Goal: Information Seeking & Learning: Learn about a topic

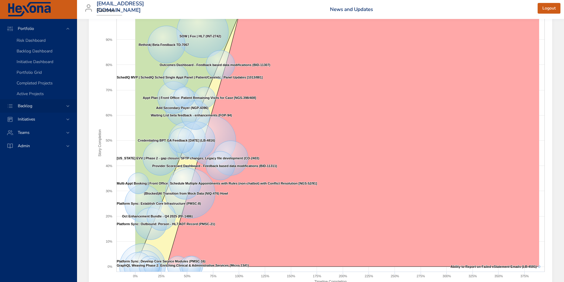
scroll to position [40, 0]
click at [38, 110] on div "Backlog" at bounding box center [38, 105] width 77 height 13
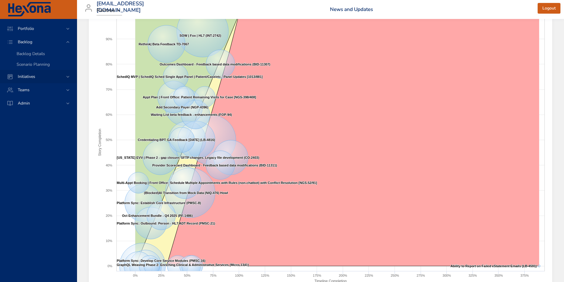
click at [28, 75] on span "Initiatives" at bounding box center [26, 77] width 27 height 6
click at [39, 79] on span "Milestone Details" at bounding box center [33, 78] width 32 height 6
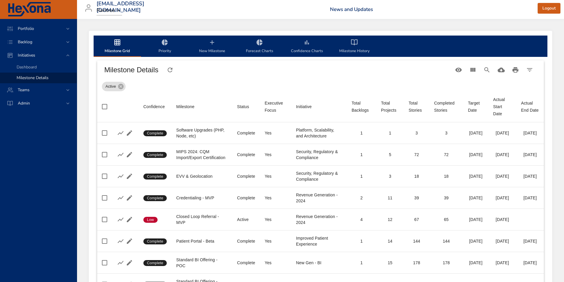
click at [207, 82] on div "Active" at bounding box center [320, 85] width 437 height 12
click at [27, 67] on span "Dashboard" at bounding box center [27, 67] width 20 height 6
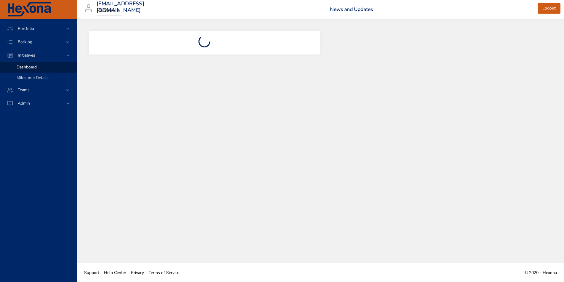
click at [33, 79] on span "Milestone Details" at bounding box center [33, 78] width 32 height 6
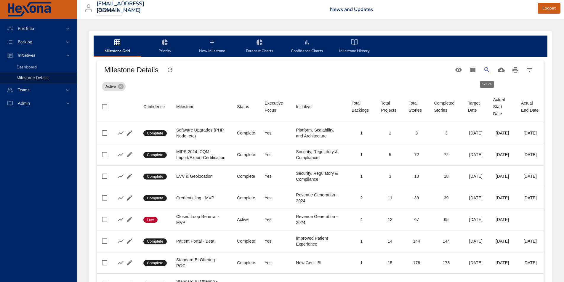
click at [484, 69] on icon "Search" at bounding box center [486, 69] width 5 height 5
click at [379, 71] on icon "Table Toolbar" at bounding box center [379, 69] width 7 height 7
click at [529, 72] on icon "Filter Table" at bounding box center [529, 69] width 7 height 7
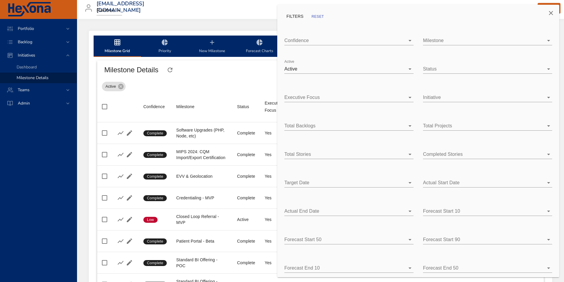
click at [468, 46] on div "Milestone ​" at bounding box center [487, 38] width 139 height 24
click at [467, 98] on body "Portfolio Backlog Initiatives Dashboard Milestone Details Teams Admin [EMAIL_AD…" at bounding box center [282, 141] width 564 height 282
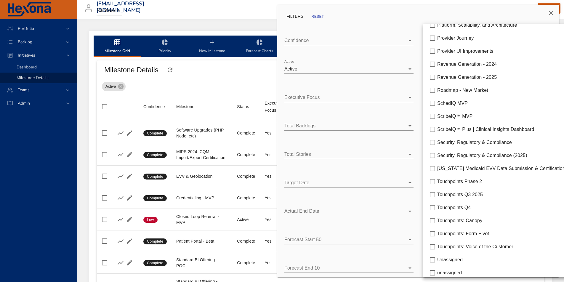
scroll to position [677, 0]
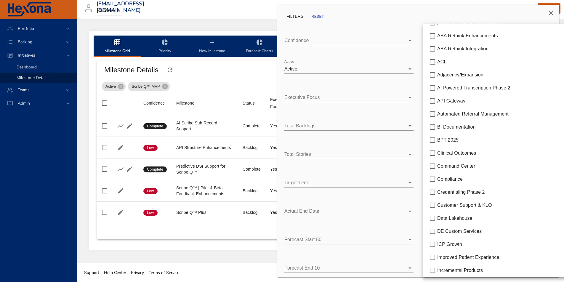
scroll to position [0, 0]
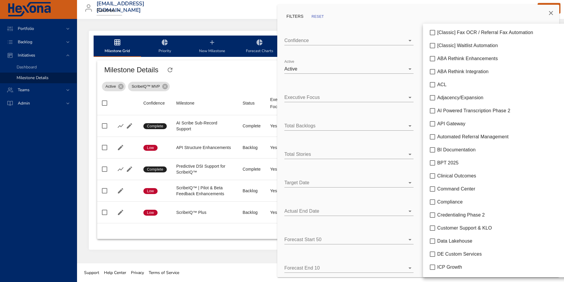
click at [398, 32] on div at bounding box center [282, 141] width 564 height 282
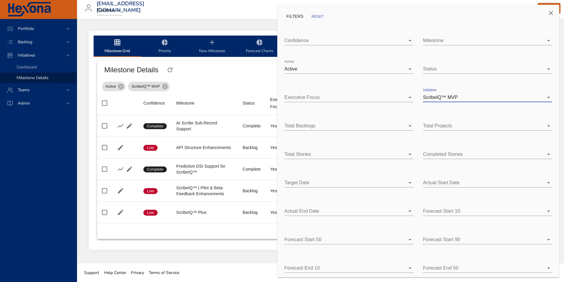
click at [449, 40] on body "Portfolio Backlog Initiatives Dashboard Milestone Details Teams Admin [EMAIL_AD…" at bounding box center [282, 141] width 564 height 282
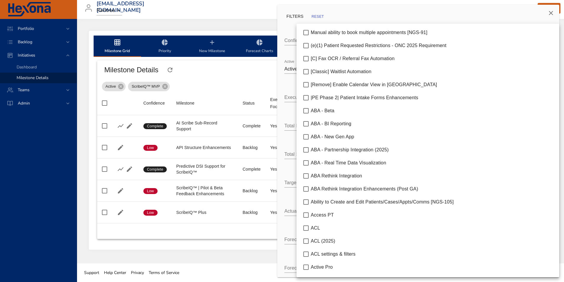
click at [394, 9] on div at bounding box center [282, 141] width 564 height 282
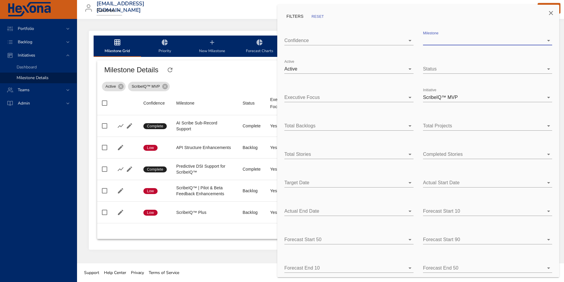
click at [471, 42] on body "Portfolio Backlog Initiatives Dashboard Milestone Details Teams Admin [EMAIL_AD…" at bounding box center [282, 141] width 564 height 282
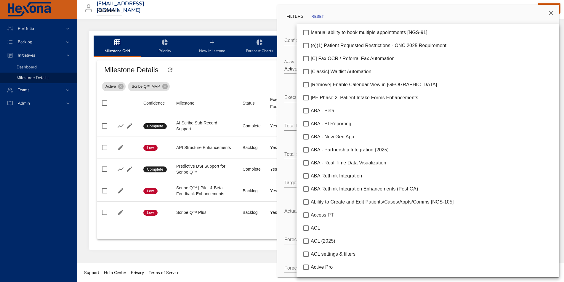
click at [204, 78] on div at bounding box center [282, 141] width 564 height 282
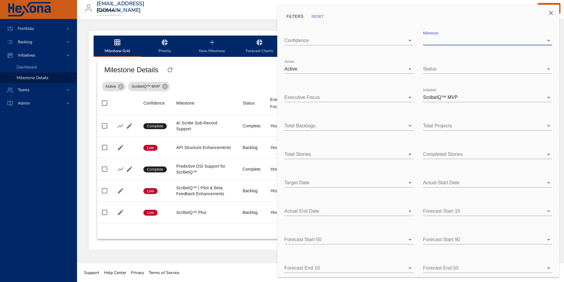
click at [243, 79] on div at bounding box center [282, 141] width 564 height 282
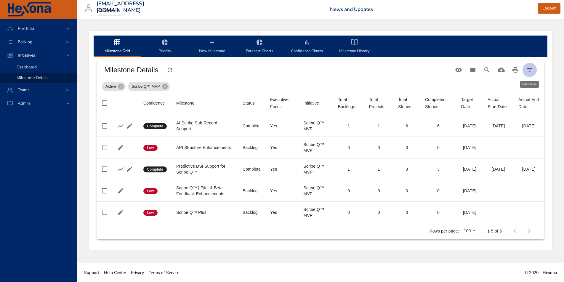
click at [531, 69] on icon "Filter Table" at bounding box center [529, 69] width 7 height 7
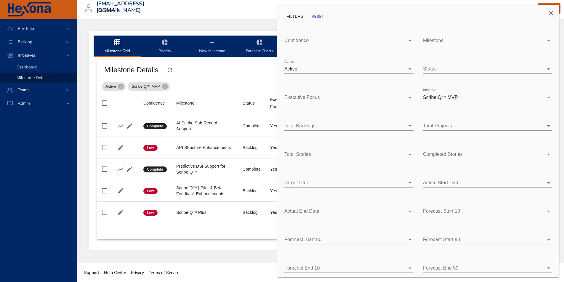
click at [463, 97] on body "Portfolio Backlog Initiatives Dashboard Milestone Details Teams Admin [EMAIL_AD…" at bounding box center [282, 141] width 564 height 282
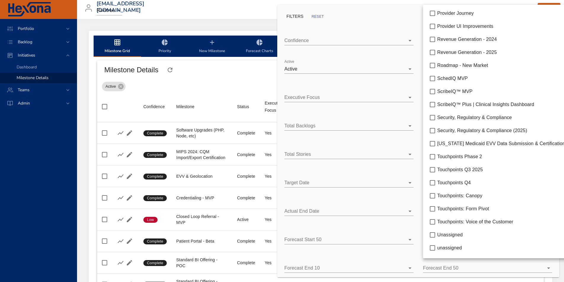
scroll to position [677, 0]
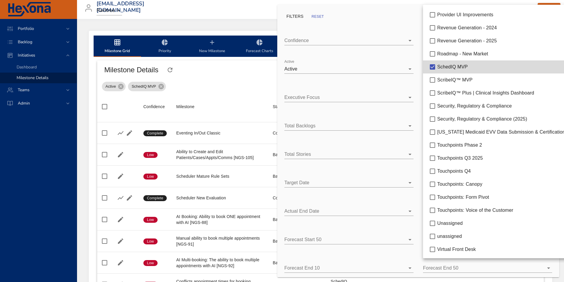
click at [364, 38] on div at bounding box center [282, 141] width 564 height 282
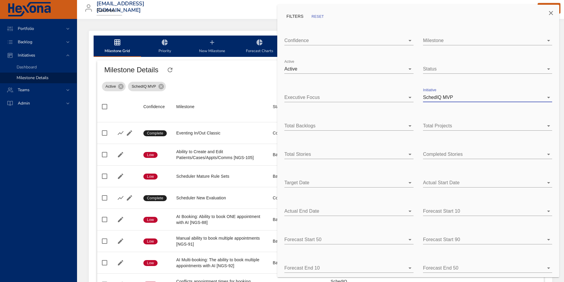
click at [508, 40] on body "Portfolio Backlog Initiatives Dashboard Milestone Details Teams Admin [EMAIL_AD…" at bounding box center [282, 141] width 564 height 282
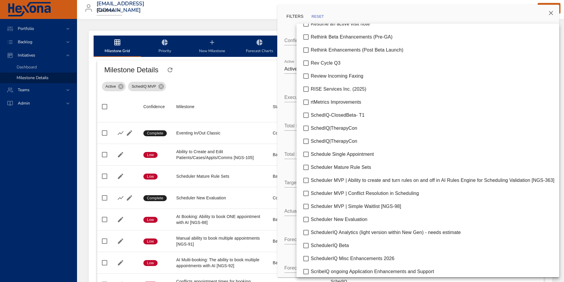
scroll to position [4220, 0]
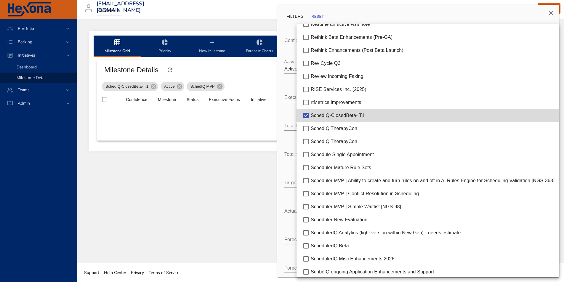
click at [240, 68] on div at bounding box center [282, 141] width 564 height 282
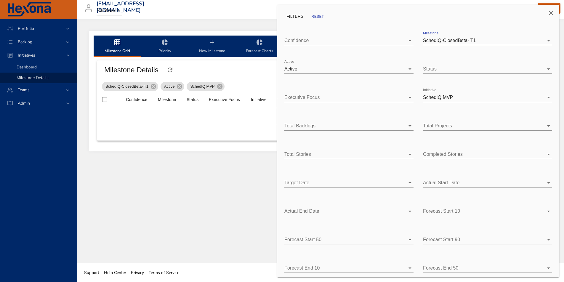
click at [250, 73] on div at bounding box center [282, 141] width 564 height 282
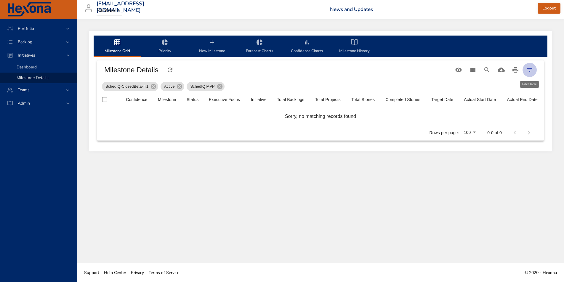
click at [530, 68] on icon "Filter Table" at bounding box center [529, 70] width 5 height 4
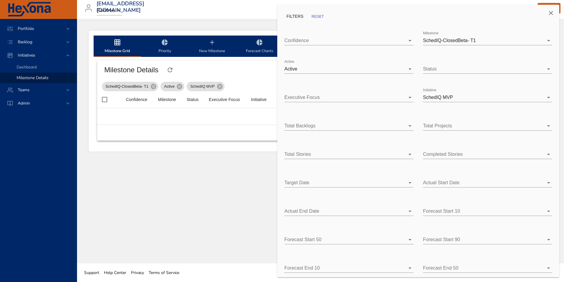
click at [412, 68] on body "Portfolio Backlog Initiatives Dashboard Milestone Details Teams Admin [EMAIL_AD…" at bounding box center [282, 141] width 564 height 282
click at [249, 68] on div at bounding box center [282, 141] width 564 height 282
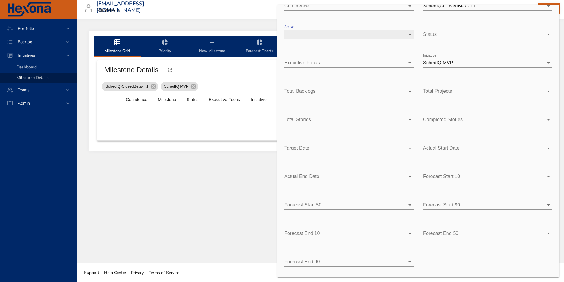
scroll to position [0, 0]
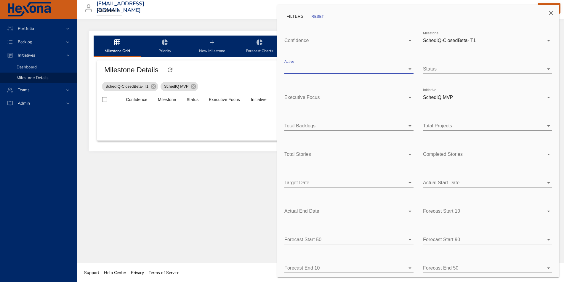
click at [317, 41] on body "Portfolio Backlog Initiatives Dashboard Milestone Details Teams Admin [EMAIL_AD…" at bounding box center [282, 141] width 564 height 282
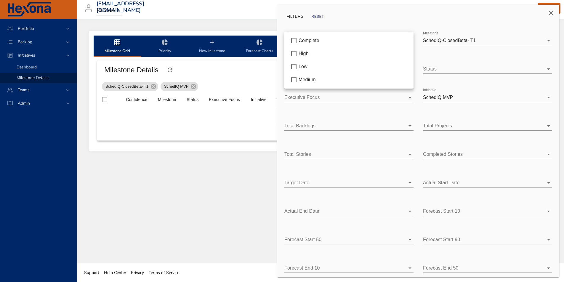
click at [344, 25] on div at bounding box center [282, 141] width 564 height 282
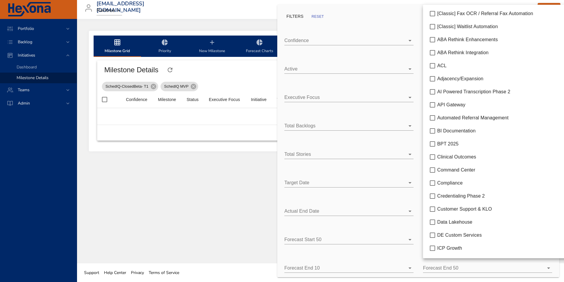
click at [481, 97] on body "Portfolio Backlog Initiatives Dashboard Milestone Details Teams Admin [EMAIL_AD…" at bounding box center [282, 141] width 564 height 282
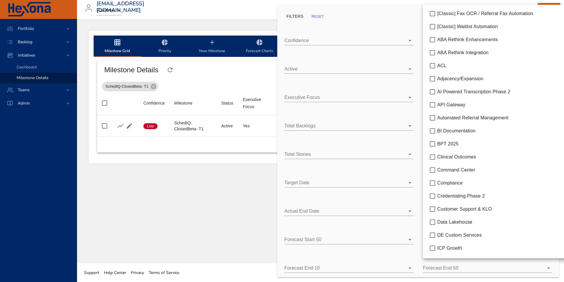
click at [348, 29] on div at bounding box center [282, 141] width 564 height 282
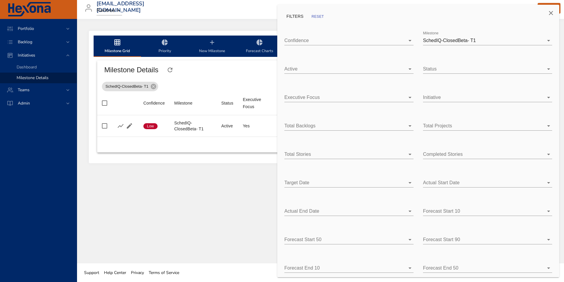
click at [209, 86] on div at bounding box center [282, 141] width 564 height 282
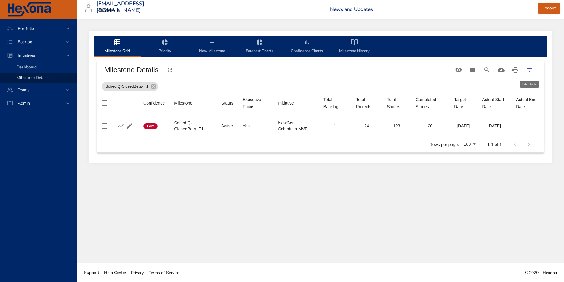
click at [530, 70] on icon "Filter Table" at bounding box center [529, 69] width 7 height 7
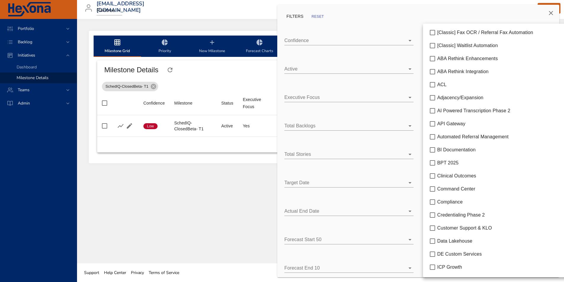
click at [450, 97] on body "Portfolio Backlog Initiatives Dashboard Milestone Details Teams Admin [EMAIL_AD…" at bounding box center [282, 141] width 564 height 282
click at [366, 12] on div at bounding box center [282, 141] width 564 height 282
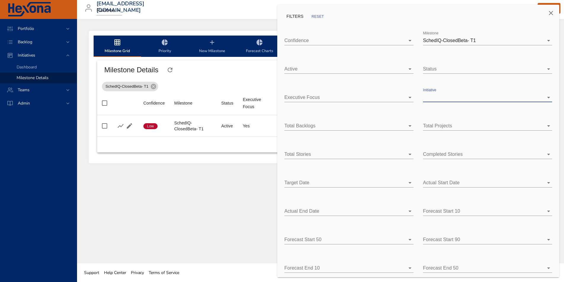
click at [193, 175] on div at bounding box center [282, 141] width 564 height 282
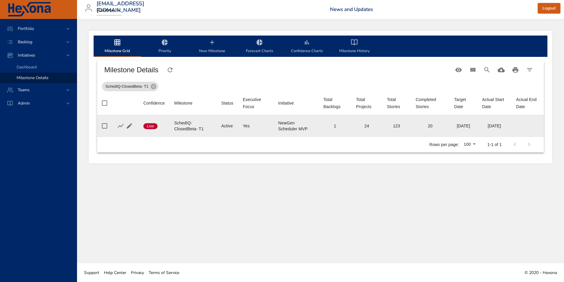
click at [312, 124] on td "Initiative NewGen Scheduler MVP" at bounding box center [296, 126] width 45 height 22
click at [285, 127] on div "NewGen Scheduler MVP" at bounding box center [296, 126] width 36 height 12
click at [290, 126] on div "NewGen Scheduler MVP" at bounding box center [296, 126] width 36 height 12
click at [279, 123] on div "NewGen Scheduler MVP" at bounding box center [296, 126] width 36 height 12
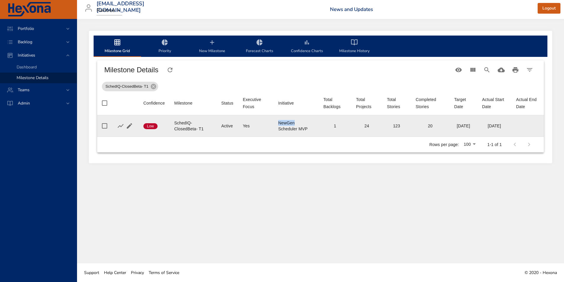
click at [279, 123] on div "NewGen Scheduler MVP" at bounding box center [296, 126] width 36 height 12
click at [313, 129] on td "Initiative NewGen Scheduler MVP" at bounding box center [296, 126] width 45 height 22
drag, startPoint x: 173, startPoint y: 123, endPoint x: 209, endPoint y: 133, distance: 37.0
click at [209, 133] on td "Milestone SchedIQ-ClosedBeta- T1" at bounding box center [192, 126] width 47 height 22
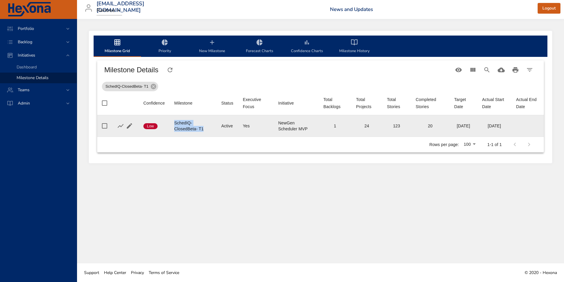
click at [209, 131] on div "SchedIQ-ClosedBeta- T1" at bounding box center [193, 126] width 38 height 12
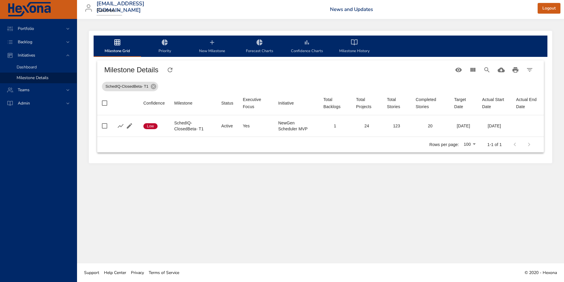
click at [24, 67] on span "Dashboard" at bounding box center [27, 67] width 20 height 6
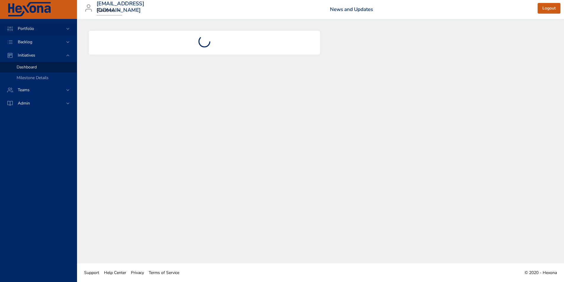
click at [24, 27] on span "Portfolio" at bounding box center [26, 29] width 26 height 6
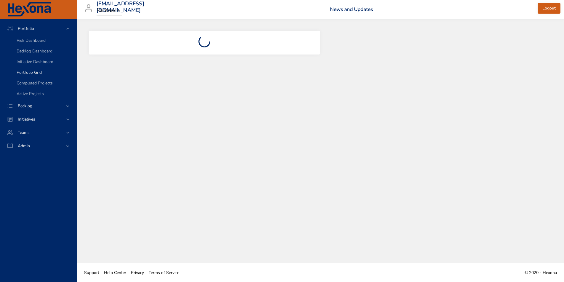
click at [34, 69] on link "Portfolio Grid" at bounding box center [38, 72] width 77 height 11
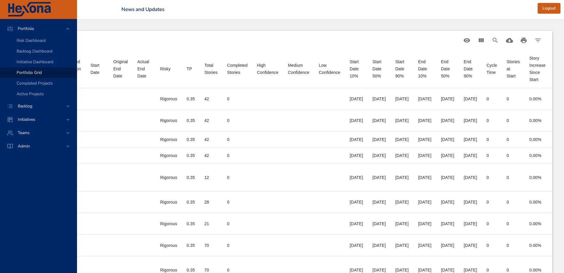
scroll to position [0, 474]
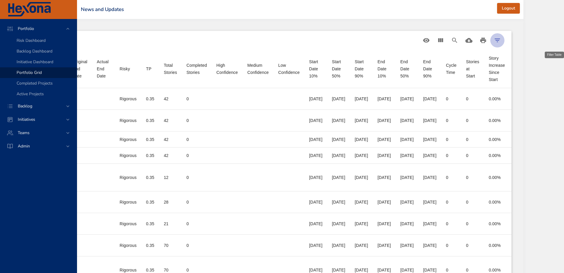
click at [501, 40] on icon "Filter Table" at bounding box center [497, 40] width 7 height 7
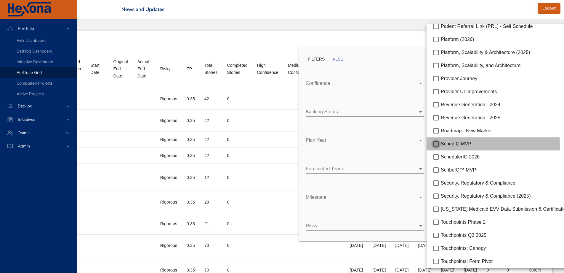
scroll to position [0, 309]
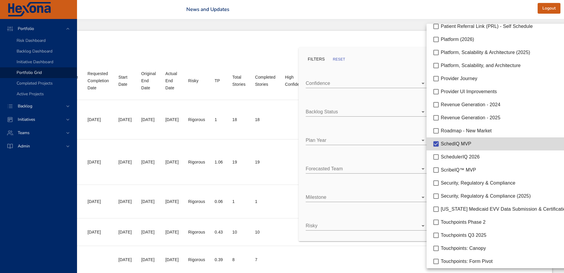
click at [396, 57] on div at bounding box center [282, 136] width 564 height 273
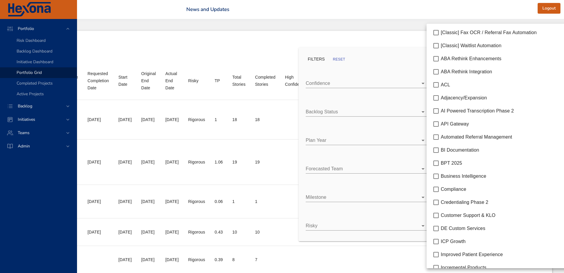
scroll to position [526, 0]
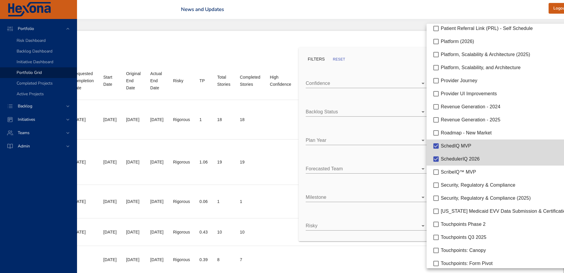
click at [257, 61] on div at bounding box center [282, 136] width 564 height 273
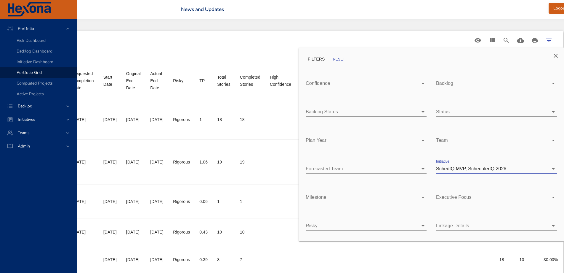
click at [555, 56] on icon "Close" at bounding box center [556, 56] width 4 height 4
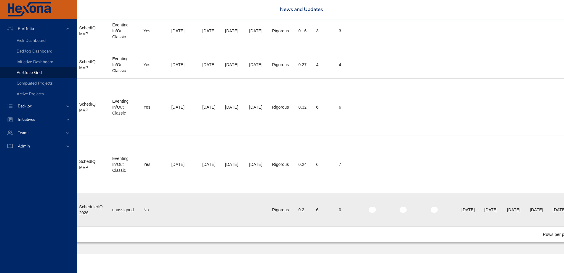
scroll to position [307, 216]
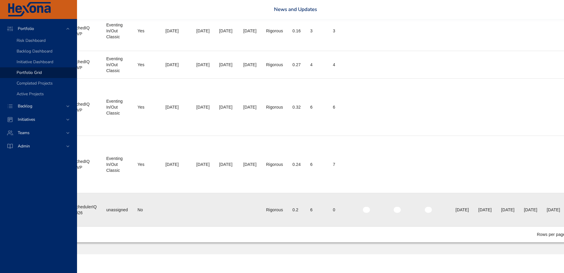
click at [324, 209] on div "6" at bounding box center [316, 210] width 13 height 6
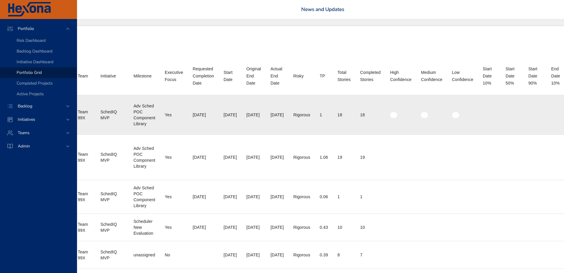
scroll to position [5, 239]
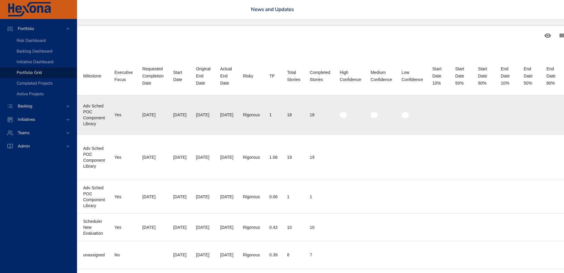
click at [330, 114] on div "18" at bounding box center [320, 115] width 20 height 6
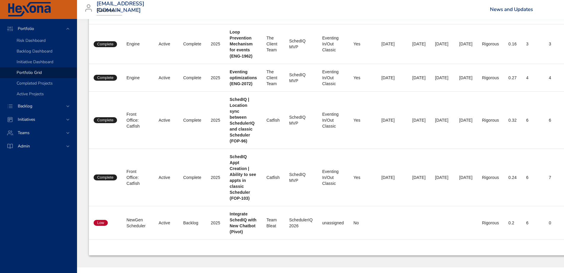
scroll to position [307, 0]
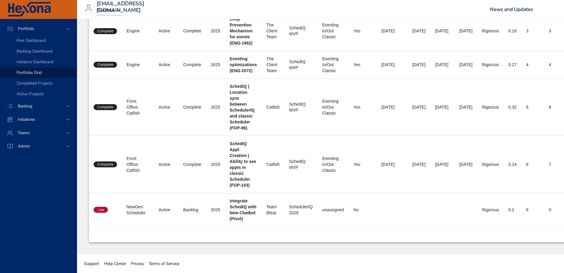
click at [524, 224] on div "Rows per page: 100 1-11 of 11" at bounding box center [480, 233] width 769 height 15
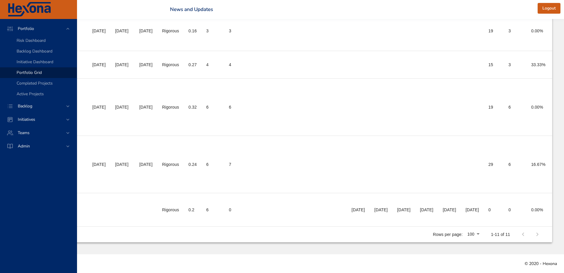
scroll to position [307, 390]
click at [496, 224] on p "1-11 of 11" at bounding box center [500, 234] width 19 height 6
click at [521, 224] on div at bounding box center [530, 234] width 28 height 14
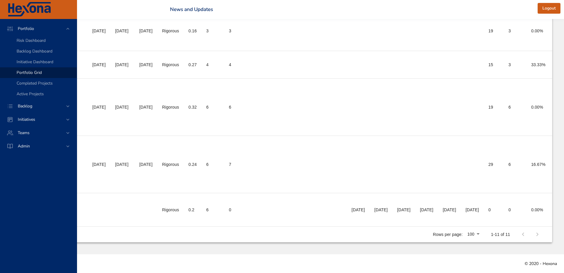
click at [540, 224] on div at bounding box center [530, 234] width 28 height 14
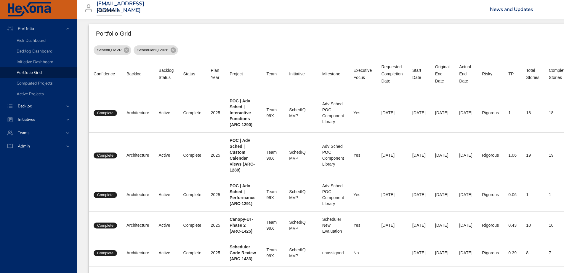
scroll to position [0, 0]
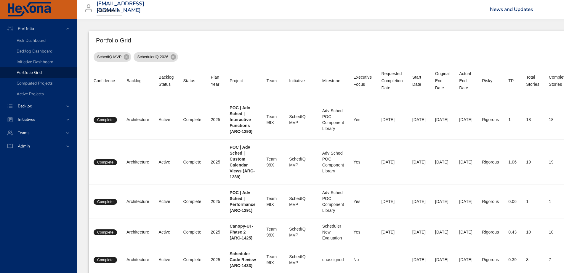
click at [234, 31] on div "Portfolio Grid" at bounding box center [480, 40] width 783 height 19
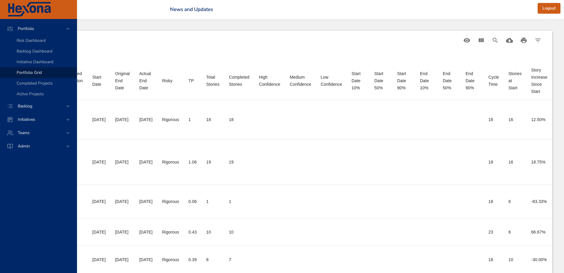
scroll to position [0, 390]
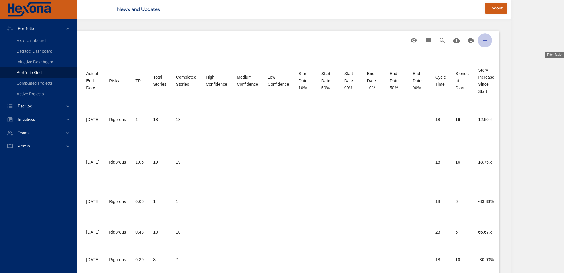
click at [489, 41] on icon "Filter Table" at bounding box center [485, 40] width 7 height 7
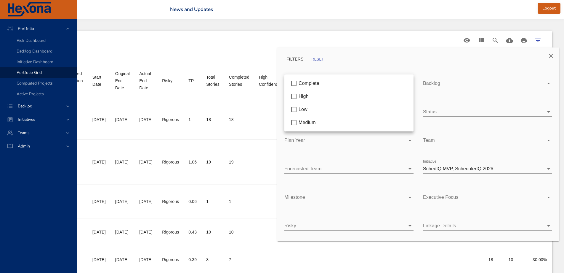
click at [363, 54] on div at bounding box center [282, 136] width 564 height 273
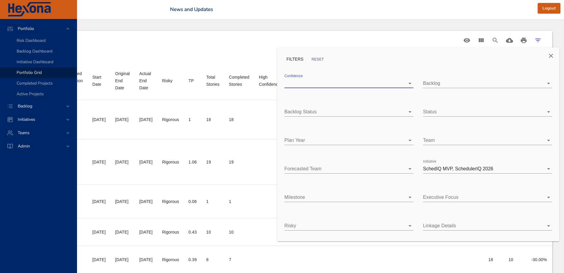
click at [320, 60] on span "RESET" at bounding box center [318, 59] width 14 height 6
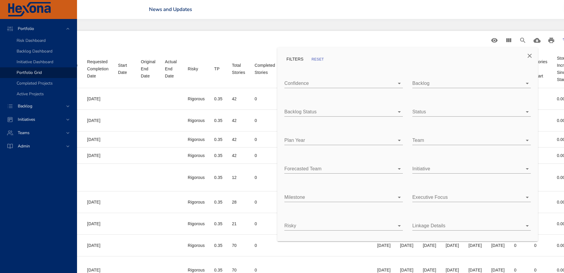
click at [183, 52] on div at bounding box center [282, 136] width 564 height 273
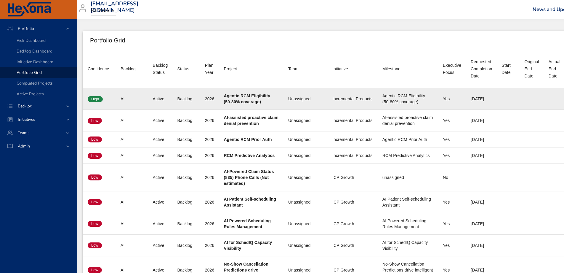
scroll to position [0, 0]
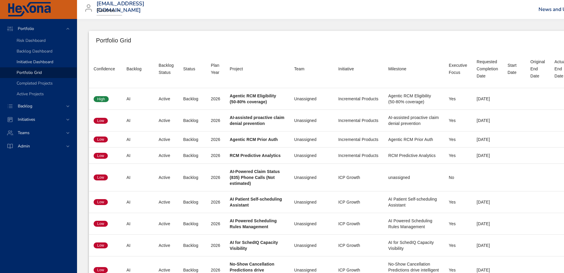
click at [36, 60] on span "Initiative Dashboard" at bounding box center [35, 62] width 37 height 6
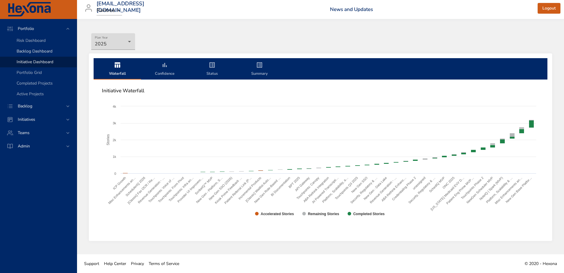
click at [33, 46] on link "Backlog Dashboard" at bounding box center [38, 51] width 77 height 11
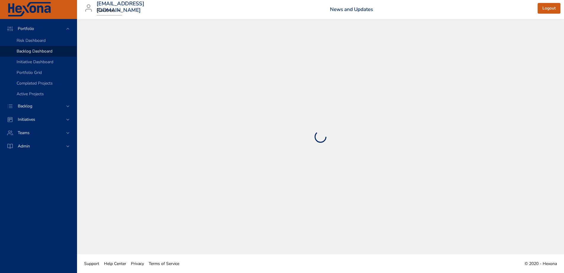
select select "***"
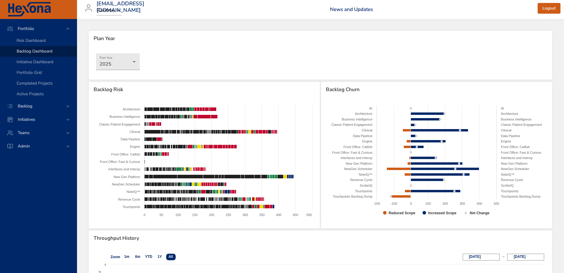
click at [179, 59] on div "Plan Year [DATE]" at bounding box center [320, 62] width 463 height 33
click at [20, 39] on span "Risk Dashboard" at bounding box center [31, 41] width 29 height 6
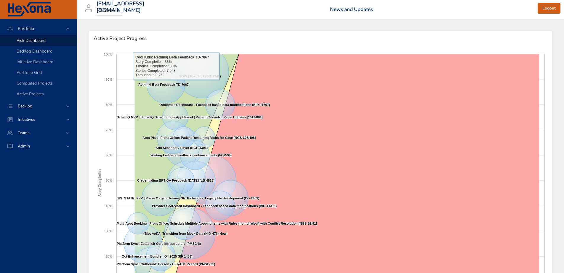
click at [42, 51] on span "Backlog Dashboard" at bounding box center [35, 51] width 36 height 6
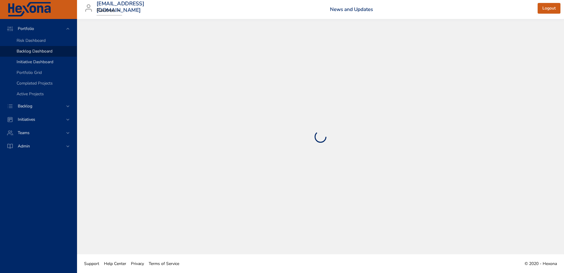
select select "***"
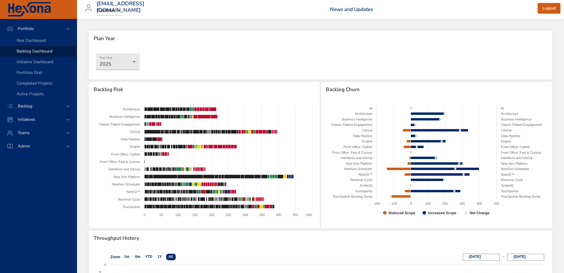
select select "***"
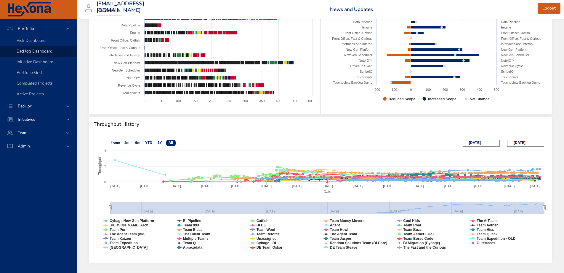
scroll to position [135, 0]
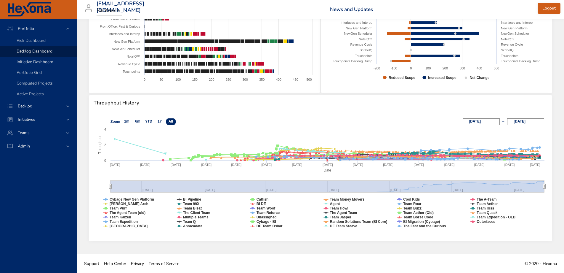
click at [26, 64] on span "Initiative Dashboard" at bounding box center [35, 62] width 37 height 6
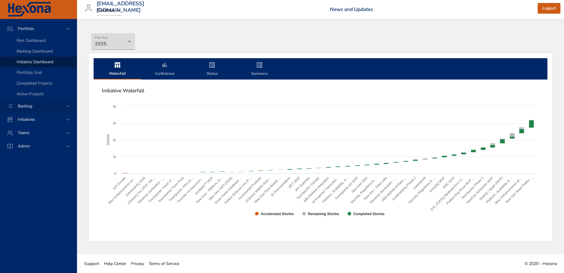
click at [29, 108] on span "Backlog" at bounding box center [25, 106] width 24 height 6
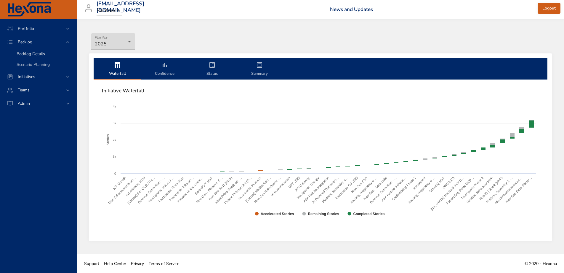
click at [31, 53] on span "Backlog Details" at bounding box center [31, 54] width 28 height 6
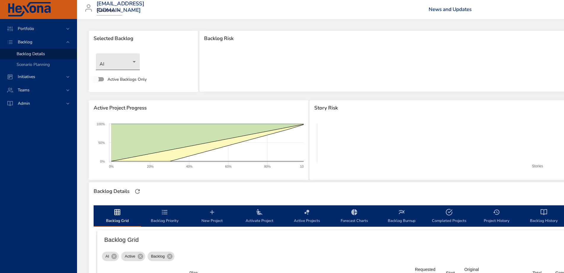
click at [137, 65] on body "Portfolio Backlog Backlog Details Scenario Planning Initiatives Teams Admin pra…" at bounding box center [282, 136] width 564 height 273
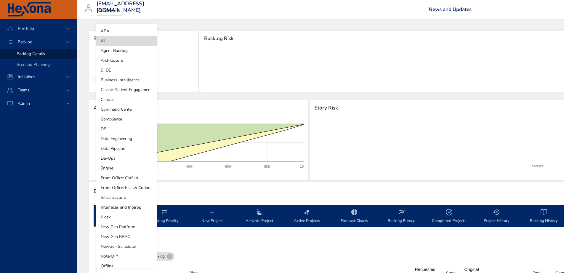
scroll to position [64, 0]
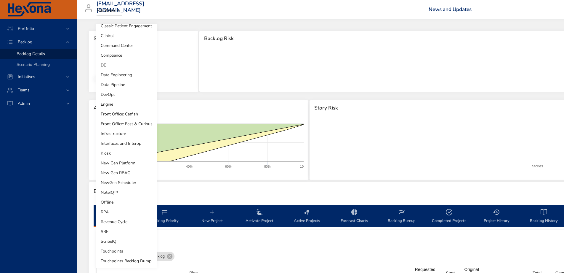
click at [112, 183] on li "NewGen Scheduler" at bounding box center [126, 182] width 61 height 10
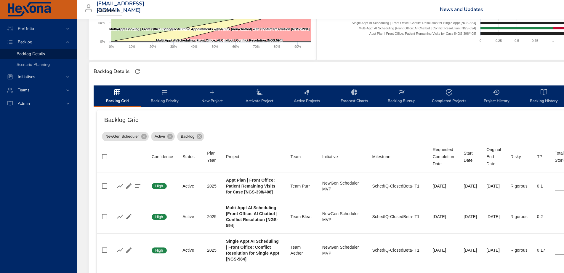
scroll to position [119, 0]
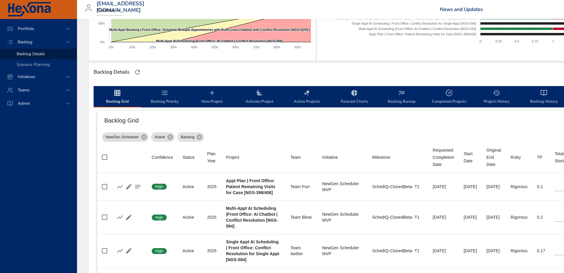
click at [120, 144] on th at bounding box center [129, 157] width 36 height 31
click at [134, 149] on th at bounding box center [129, 157] width 36 height 31
click at [124, 146] on th at bounding box center [129, 157] width 36 height 31
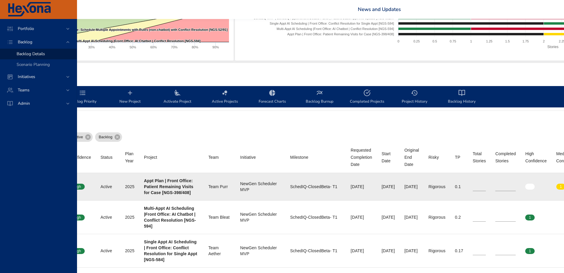
scroll to position [119, 82]
click at [301, 187] on div "SchedIQ-ClosedBeta- T1" at bounding box center [315, 186] width 51 height 6
drag, startPoint x: 342, startPoint y: 186, endPoint x: 287, endPoint y: 187, distance: 54.2
click at [287, 187] on td "Milestone SchedIQ-ClosedBeta- T1" at bounding box center [315, 187] width 60 height 28
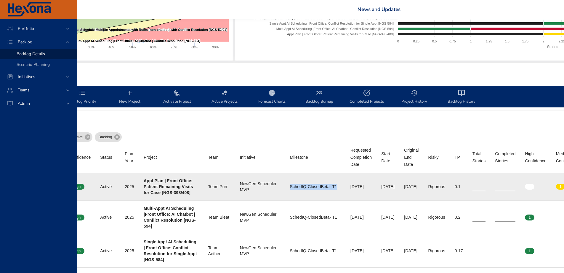
copy div "SchedIQ-ClosedBeta- T1"
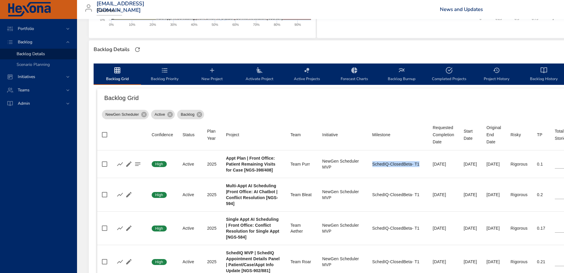
scroll to position [172, 0]
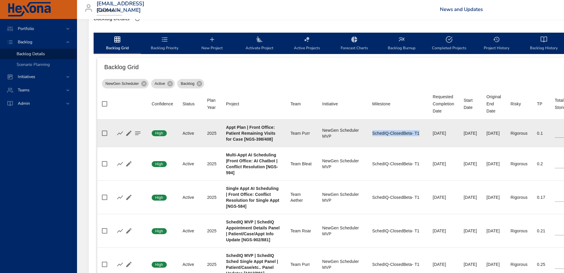
click at [419, 132] on div "SchedIQ-ClosedBeta- T1" at bounding box center [397, 133] width 51 height 6
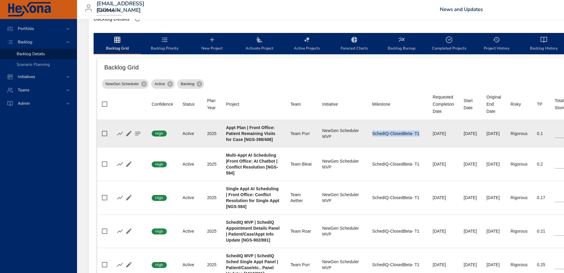
drag, startPoint x: 419, startPoint y: 132, endPoint x: 372, endPoint y: 134, distance: 46.5
click at [372, 134] on div "SchedIQ-ClosedBeta- T1" at bounding box center [397, 133] width 51 height 6
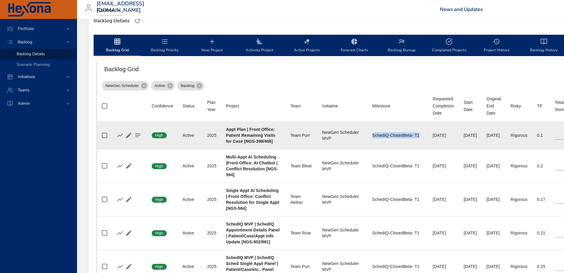
copy div "SchedIQ-ClosedBeta- T1"
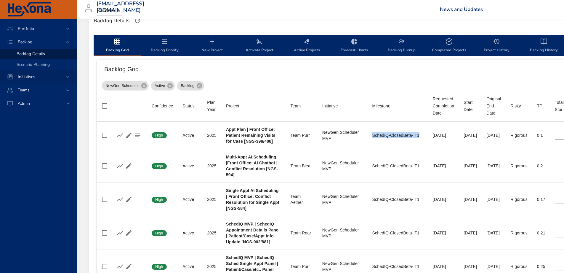
click at [30, 80] on div "Initiatives" at bounding box center [38, 76] width 77 height 13
click at [32, 78] on span "Milestone Details" at bounding box center [33, 78] width 32 height 6
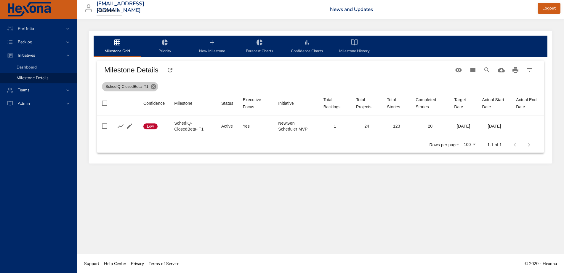
click at [153, 86] on icon at bounding box center [153, 86] width 7 height 7
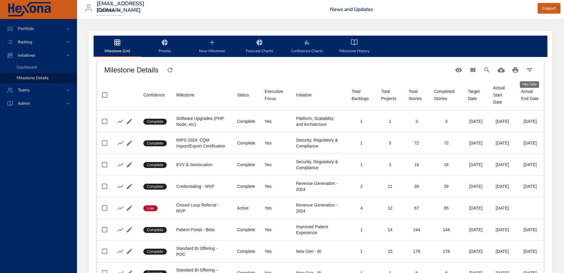
click at [532, 71] on icon "Filter Table" at bounding box center [529, 69] width 7 height 7
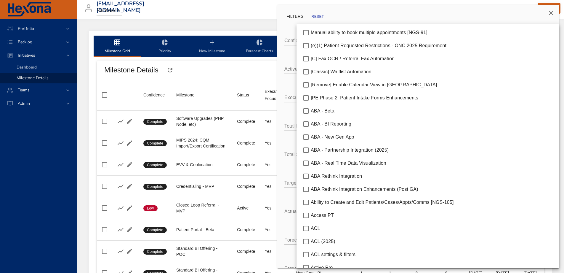
click at [440, 44] on body "Portfolio Backlog Initiatives Dashboard Milestone Details Teams Admin prakash.b…" at bounding box center [282, 136] width 564 height 273
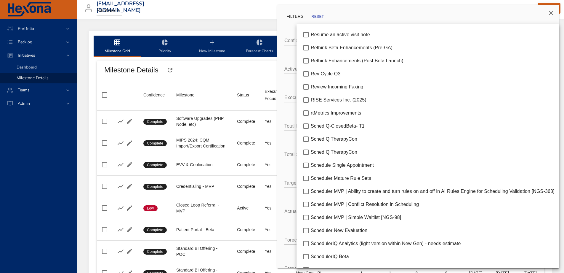
scroll to position [4207, 0]
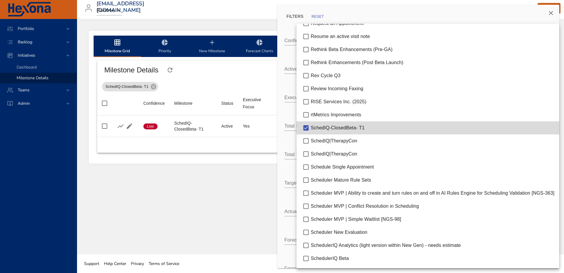
click at [194, 177] on div at bounding box center [282, 136] width 564 height 273
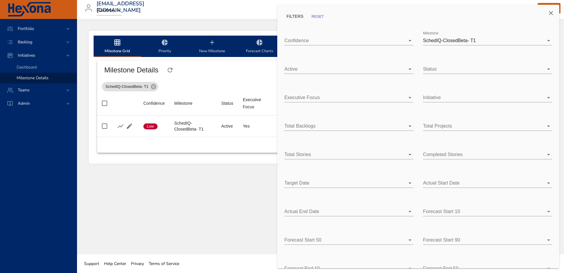
click at [244, 134] on div at bounding box center [282, 136] width 564 height 273
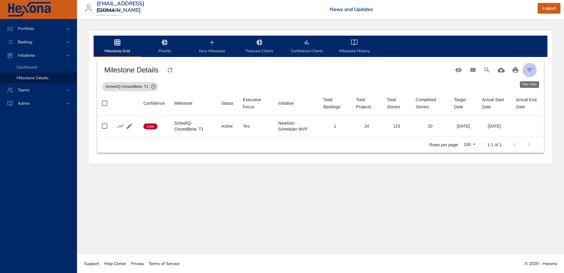
click at [531, 71] on icon "Filter Table" at bounding box center [529, 69] width 7 height 7
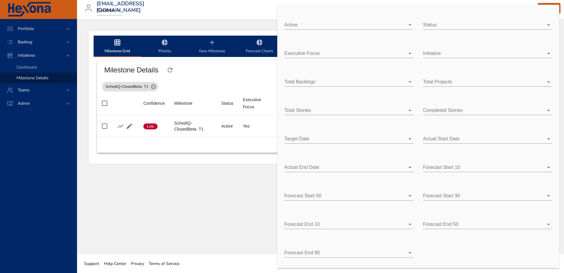
scroll to position [0, 0]
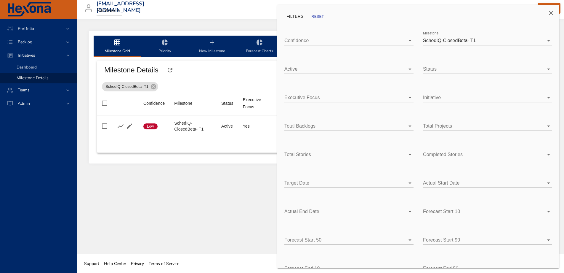
click at [233, 138] on div at bounding box center [282, 136] width 564 height 273
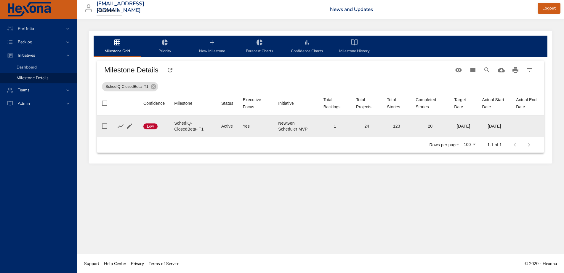
click at [369, 127] on div "24" at bounding box center [366, 126] width 21 height 6
click at [364, 127] on div "24" at bounding box center [366, 126] width 21 height 6
drag, startPoint x: 277, startPoint y: 122, endPoint x: 306, endPoint y: 126, distance: 29.7
click at [306, 126] on div "NewGen Scheduler MVP" at bounding box center [296, 126] width 36 height 12
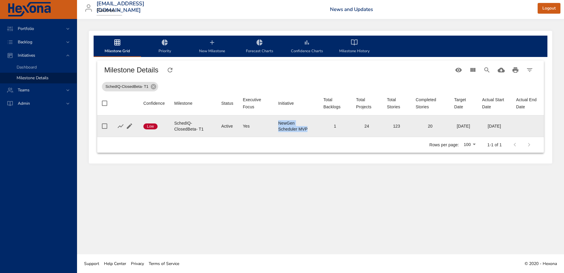
click at [284, 126] on div "NewGen Scheduler MVP" at bounding box center [296, 126] width 36 height 12
click at [361, 125] on div "24" at bounding box center [366, 126] width 21 height 6
click at [391, 126] on div "123" at bounding box center [396, 126] width 19 height 6
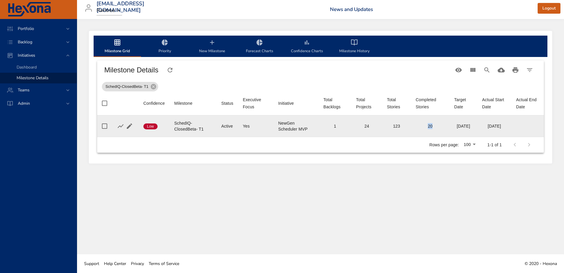
drag, startPoint x: 423, startPoint y: 127, endPoint x: 434, endPoint y: 127, distance: 11.0
click at [434, 127] on div "20" at bounding box center [430, 126] width 29 height 6
drag, startPoint x: 358, startPoint y: 125, endPoint x: 386, endPoint y: 127, distance: 28.2
click at [386, 127] on tr "Confidence Low Milestone SchedIQ-ClosedBeta- T1 Status Active Executive Focus Y…" at bounding box center [320, 126] width 447 height 22
click at [180, 130] on div "SchedIQ-ClosedBeta- T1" at bounding box center [193, 126] width 38 height 12
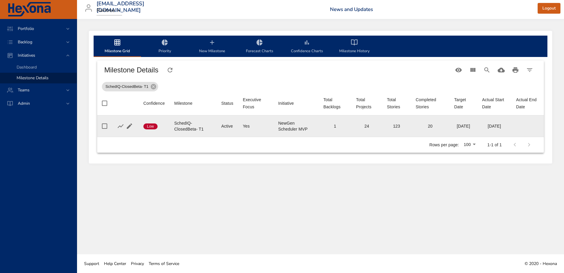
click at [204, 124] on div "SchedIQ-ClosedBeta- T1" at bounding box center [193, 126] width 38 height 12
click at [183, 127] on div "SchedIQ-ClosedBeta- T1" at bounding box center [193, 126] width 38 height 12
click at [362, 126] on div "24" at bounding box center [366, 126] width 21 height 6
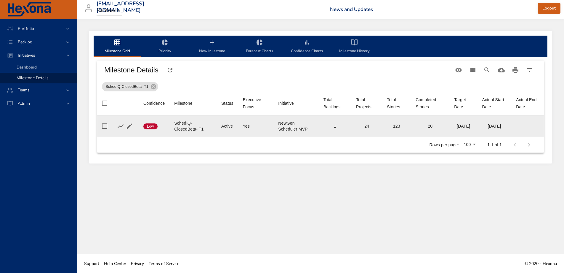
click at [392, 128] on div "123" at bounding box center [396, 126] width 19 height 6
click at [424, 126] on div "20" at bounding box center [430, 126] width 29 height 6
click at [468, 124] on div "[DATE]" at bounding box center [463, 126] width 18 height 6
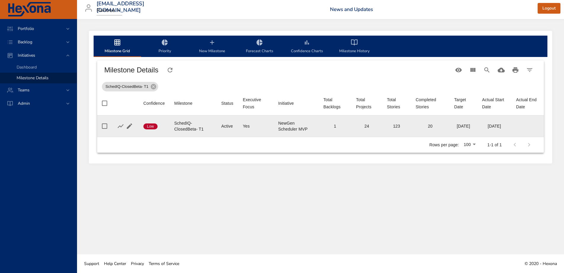
click at [468, 124] on div "[DATE]" at bounding box center [463, 126] width 18 height 6
click at [504, 126] on div "[DATE]" at bounding box center [494, 126] width 25 height 6
drag, startPoint x: 175, startPoint y: 124, endPoint x: 204, endPoint y: 131, distance: 30.3
click at [204, 131] on td "Milestone SchedIQ-ClosedBeta- T1" at bounding box center [192, 126] width 47 height 22
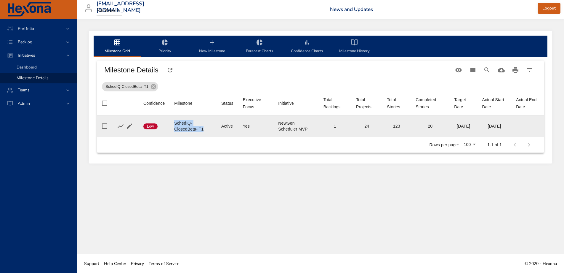
copy div "SchedIQ-ClosedBeta- T1"
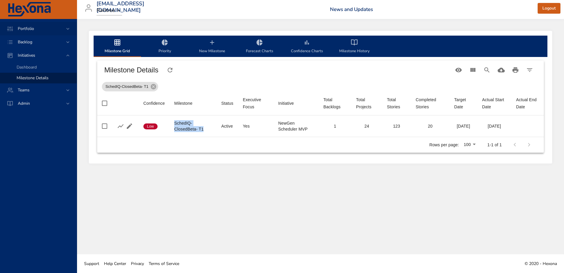
click at [27, 29] on span "Portfolio" at bounding box center [26, 29] width 26 height 6
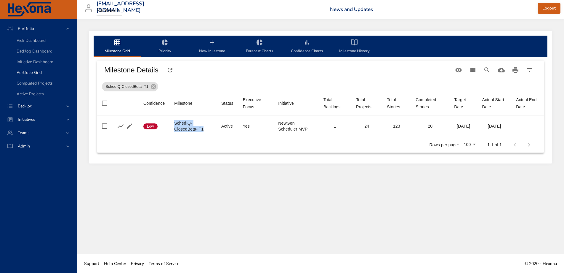
click at [32, 72] on span "Portfolio Grid" at bounding box center [29, 73] width 25 height 6
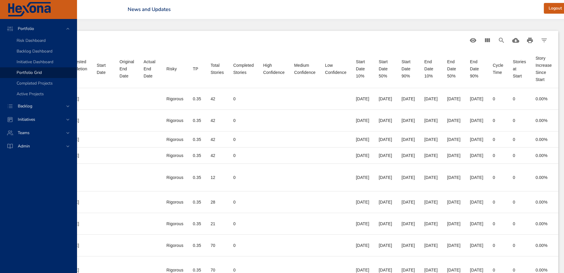
scroll to position [0, 474]
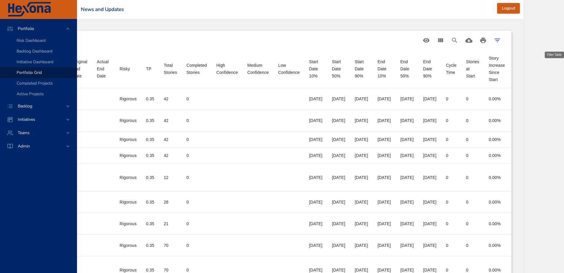
click at [501, 42] on icon "Filter Table" at bounding box center [497, 40] width 7 height 7
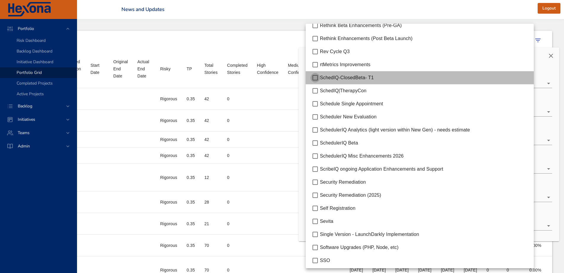
scroll to position [0, 412]
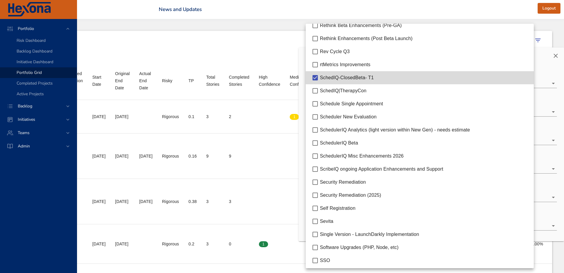
click at [190, 117] on div at bounding box center [282, 136] width 564 height 273
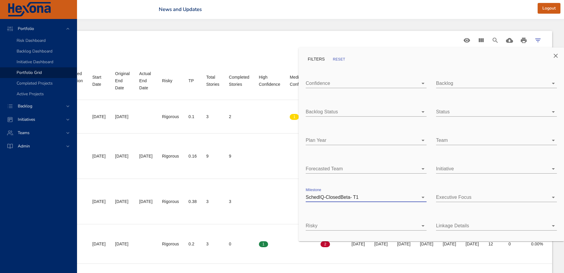
click at [554, 55] on icon "Close" at bounding box center [555, 55] width 7 height 7
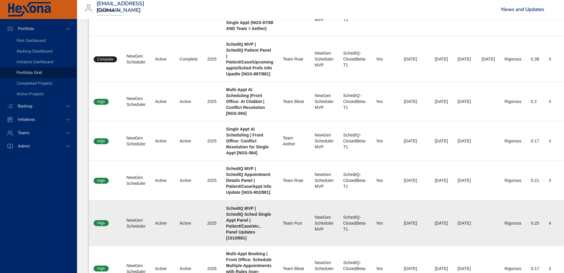
scroll to position [0, 0]
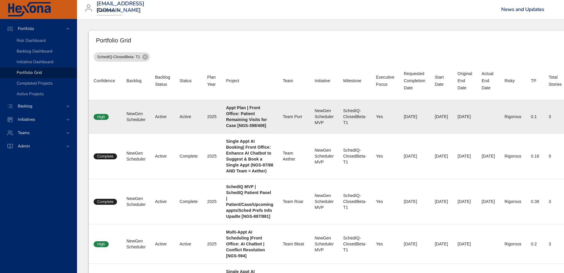
click at [185, 110] on td "Status Active" at bounding box center [189, 116] width 28 height 33
